Goal: Information Seeking & Learning: Understand process/instructions

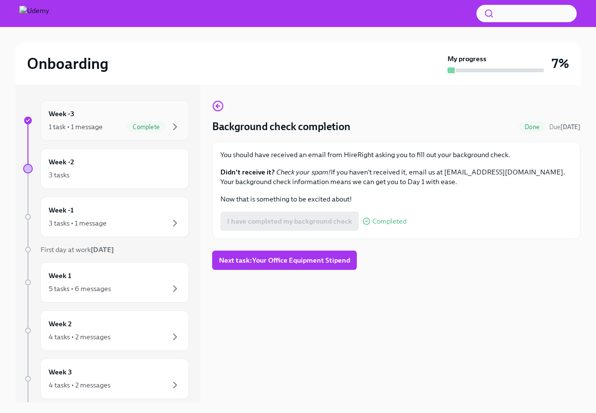
click at [99, 114] on div "Week -3 1 task • 1 message Complete" at bounding box center [115, 120] width 132 height 24
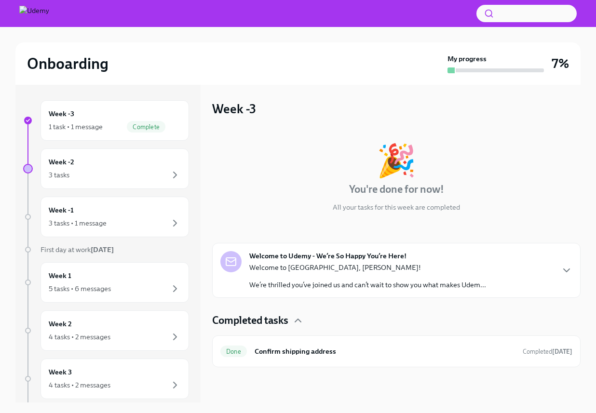
click at [369, 263] on p "Welcome to [GEOGRAPHIC_DATA], [PERSON_NAME]!" at bounding box center [367, 268] width 237 height 10
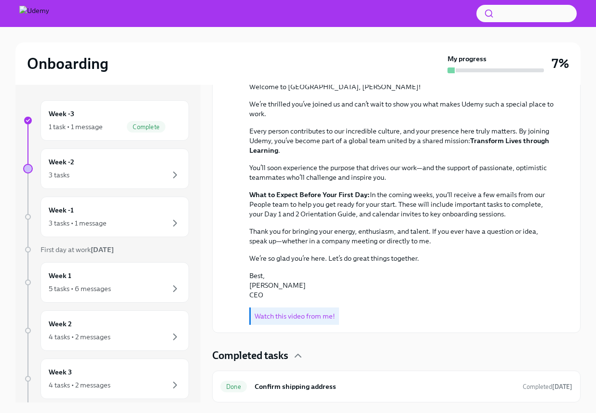
scroll to position [295, 0]
click at [334, 197] on strong "What to Expect Before Your First Day:" at bounding box center [309, 194] width 120 height 9
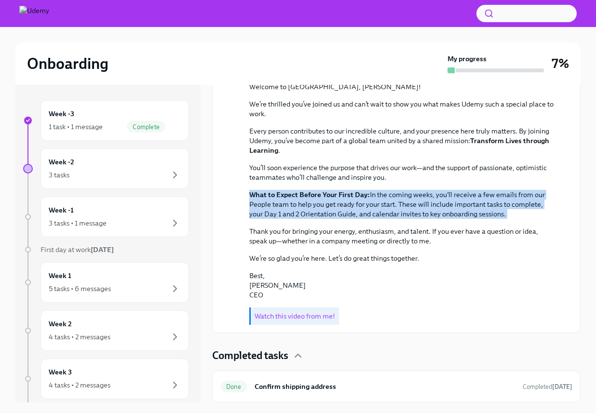
click at [454, 195] on p "What to Expect Before Your First Day: In the coming weeks, you'll receive a few…" at bounding box center [402, 204] width 307 height 29
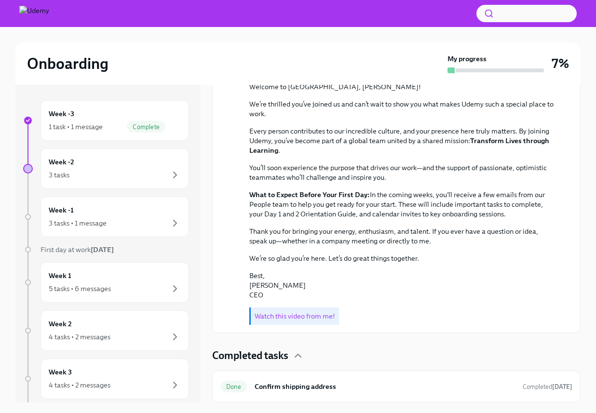
click at [454, 195] on p "What to Expect Before Your First Day: In the coming weeks, you'll receive a few…" at bounding box center [402, 204] width 307 height 29
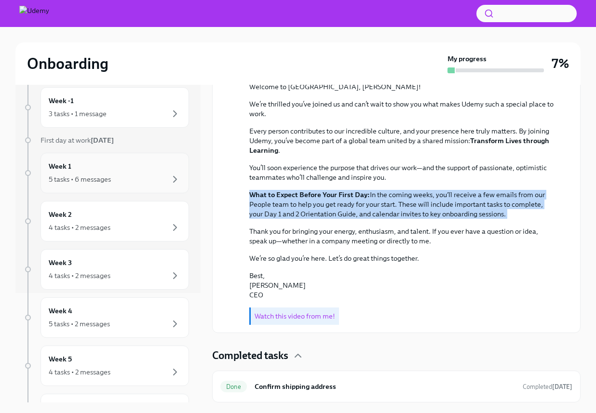
scroll to position [0, 0]
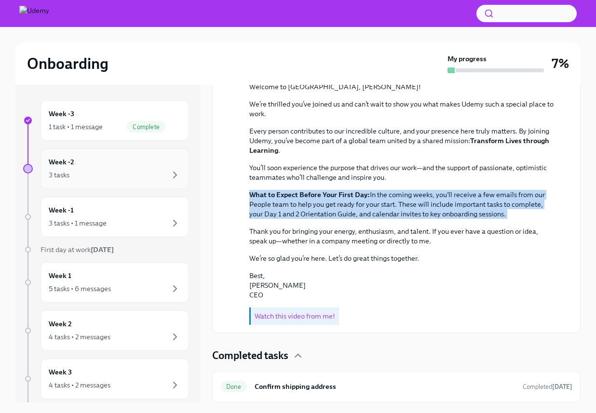
click at [116, 173] on div "3 tasks" at bounding box center [115, 175] width 132 height 12
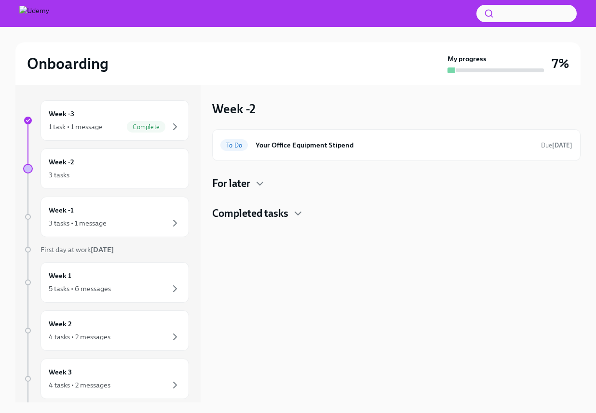
click at [256, 175] on div "To Do Your Office Equipment Stipend Due [DATE] For later Completed tasks" at bounding box center [396, 175] width 368 height 92
click at [261, 179] on icon "button" at bounding box center [260, 184] width 12 height 12
click at [298, 251] on icon "button" at bounding box center [298, 253] width 12 height 12
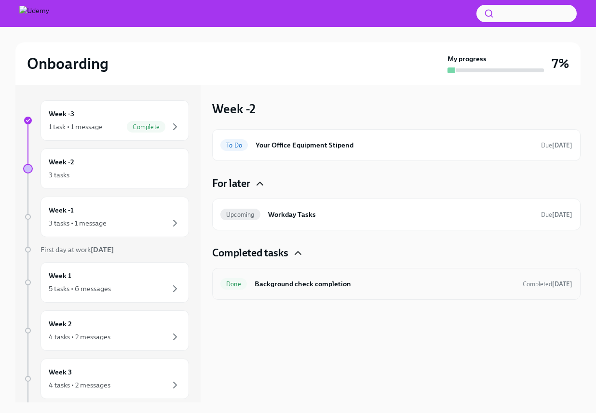
click at [352, 278] on div "Done Background check completion Completed [DATE]" at bounding box center [396, 283] width 352 height 15
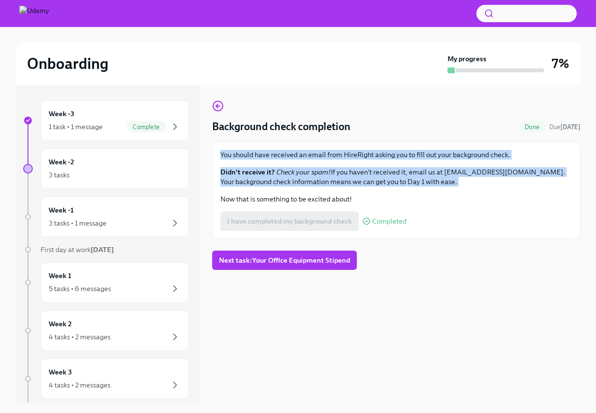
drag, startPoint x: 214, startPoint y: 148, endPoint x: 496, endPoint y: 191, distance: 284.8
click at [496, 191] on div "You should have received an email from HireRight asking you to fill out your ba…" at bounding box center [396, 190] width 368 height 97
click at [496, 191] on div "You should have received an email from HireRight asking you to fill out your ba…" at bounding box center [396, 177] width 352 height 54
drag, startPoint x: 496, startPoint y: 191, endPoint x: 496, endPoint y: 154, distance: 37.1
click at [496, 155] on div "You should have received an email from HireRight asking you to fill out your ba…" at bounding box center [396, 177] width 352 height 54
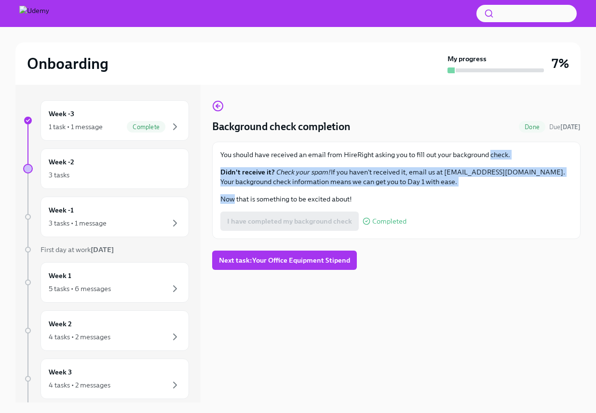
click at [496, 154] on p "You should have received an email from HireRight asking you to fill out your ba…" at bounding box center [396, 155] width 352 height 10
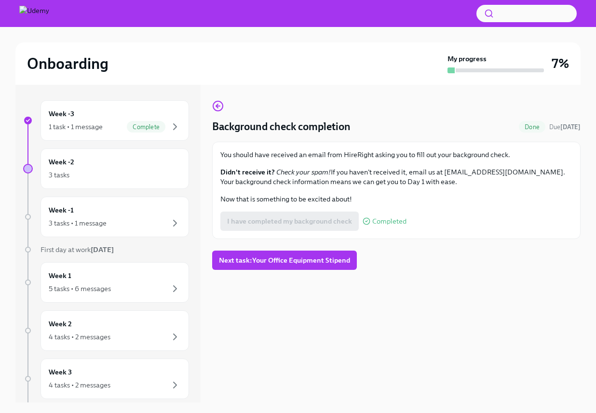
click at [467, 297] on div "Background check completion Done Due [DATE] You should have received an email f…" at bounding box center [396, 244] width 368 height 318
click at [113, 150] on div "Week -2 3 tasks" at bounding box center [114, 168] width 148 height 40
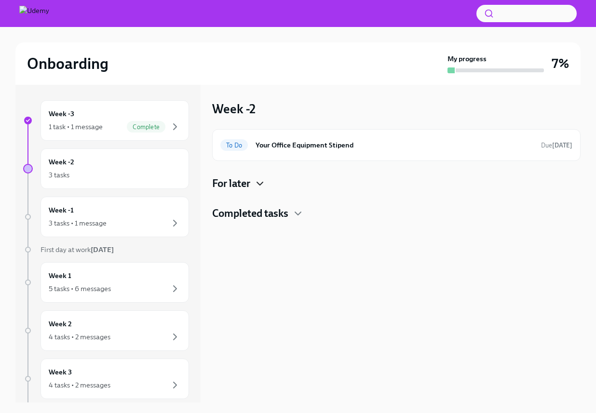
click at [258, 186] on icon "button" at bounding box center [260, 184] width 12 height 12
click at [303, 160] on div "To Do Your Office Equipment Stipend Due [DATE]" at bounding box center [396, 145] width 368 height 32
click at [307, 151] on div "To Do Your Office Equipment Stipend Due [DATE]" at bounding box center [396, 144] width 352 height 15
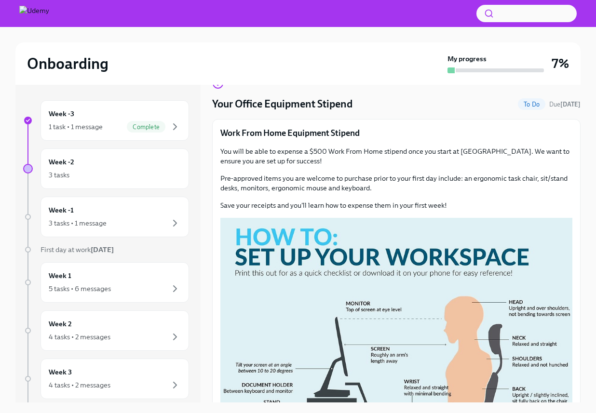
scroll to position [24, 0]
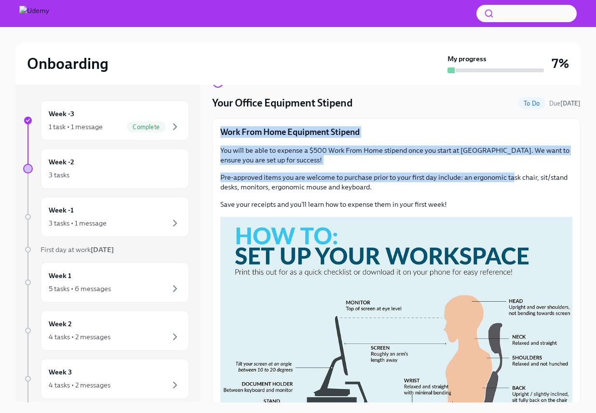
drag, startPoint x: 502, startPoint y: 118, endPoint x: 515, endPoint y: 179, distance: 62.9
click at [515, 179] on div "Your Office Equipment Stipend To Do Due [DATE] Work From Home Equipment Stipend…" at bounding box center [396, 352] width 368 height 550
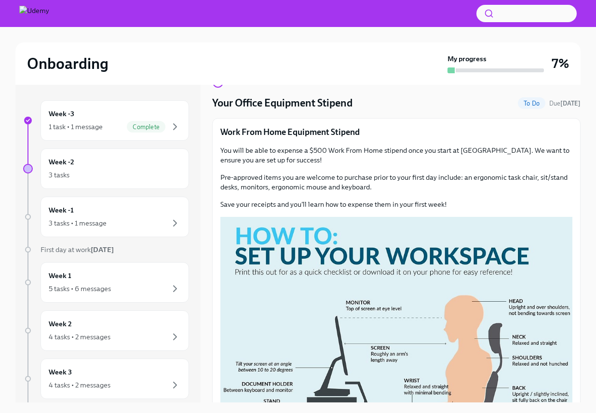
click at [515, 190] on p "Pre-approved items you are welcome to purchase prior to your first day include:…" at bounding box center [396, 182] width 352 height 19
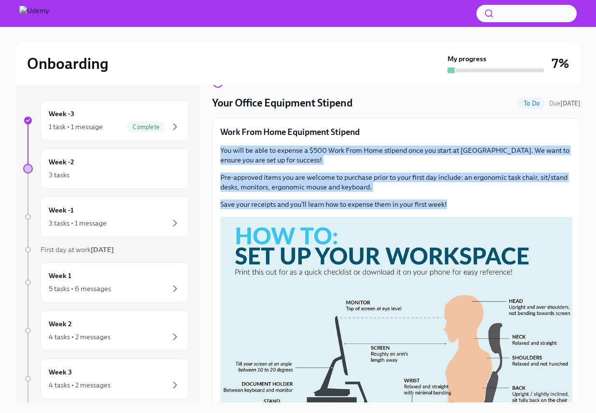
drag, startPoint x: 507, startPoint y: 200, endPoint x: 507, endPoint y: 128, distance: 71.8
click at [507, 128] on div "Work From Home Equipment Stipend You will be able to expense a $500 Work From H…" at bounding box center [396, 372] width 352 height 492
click at [507, 128] on p "Work From Home Equipment Stipend" at bounding box center [396, 132] width 352 height 12
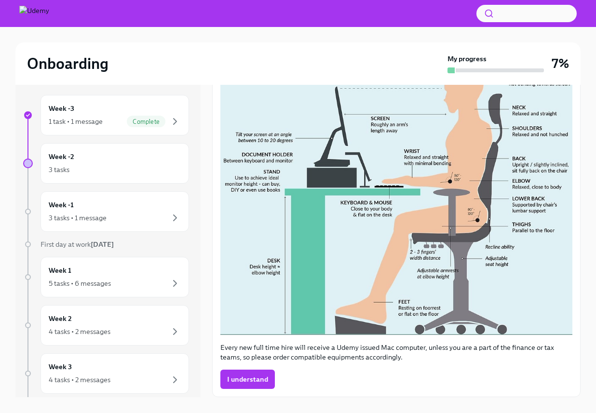
scroll to position [6, 0]
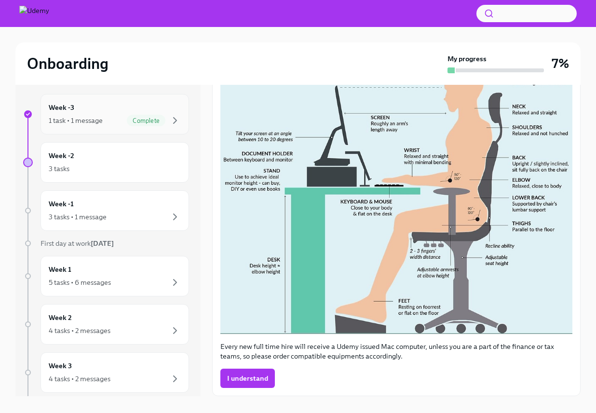
click at [80, 102] on div "Week -3 1 task • 1 message Complete" at bounding box center [114, 114] width 148 height 40
